Goal: Transaction & Acquisition: Purchase product/service

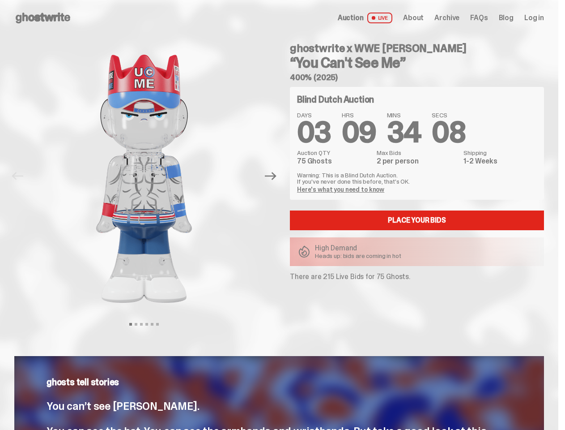
click at [282, 215] on div "ghostwrite x WWE John Cena “You Can't See Me” 400% (2025) Blind Dutch Auction D…" at bounding box center [411, 176] width 265 height 281
click at [149, 176] on img at bounding box center [144, 179] width 228 height 286
click at [274, 176] on icon "Next" at bounding box center [271, 176] width 12 height 8
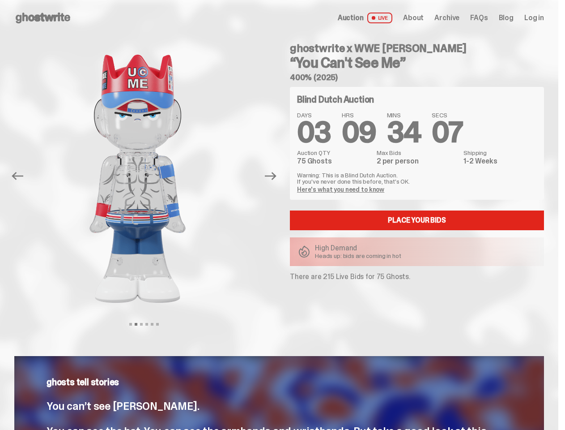
click at [0, 46] on div "ghostwrite x WWE John Cena “You Can't See Me” 400% (2025) Previous Next View sl…" at bounding box center [279, 185] width 559 height 299
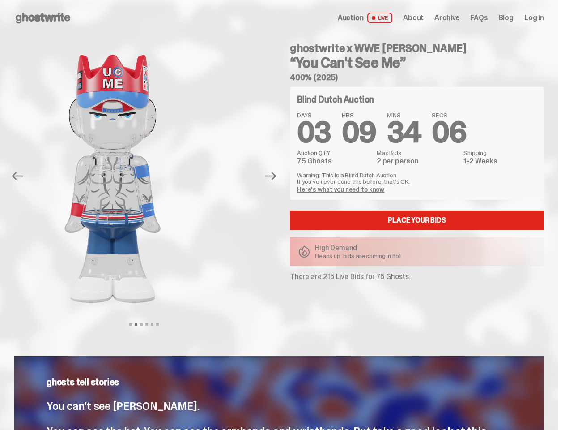
click at [342, 189] on link "Here's what you need to know" at bounding box center [340, 189] width 87 height 8
